Goal: Task Accomplishment & Management: Manage account settings

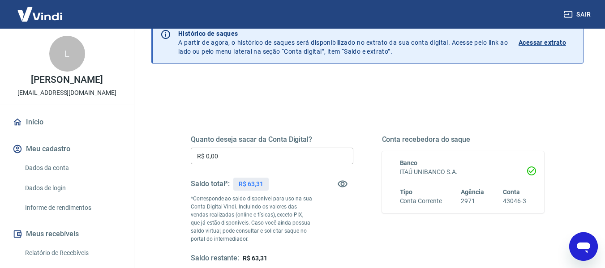
scroll to position [1206, 0]
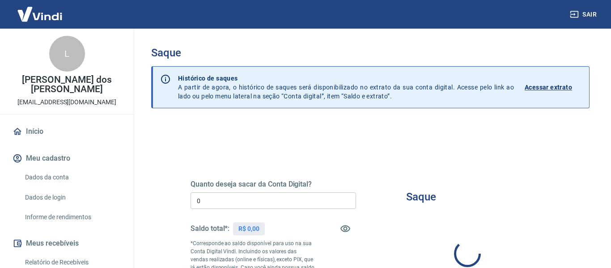
type input "R$ 0,00"
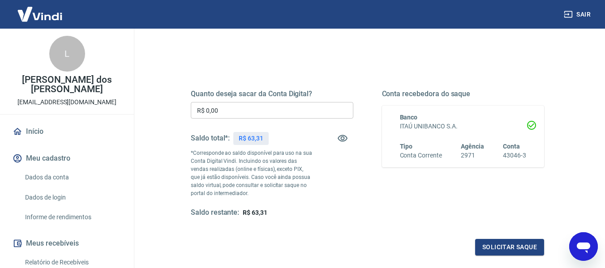
scroll to position [90, 0]
